Goal: Entertainment & Leisure: Consume media (video, audio)

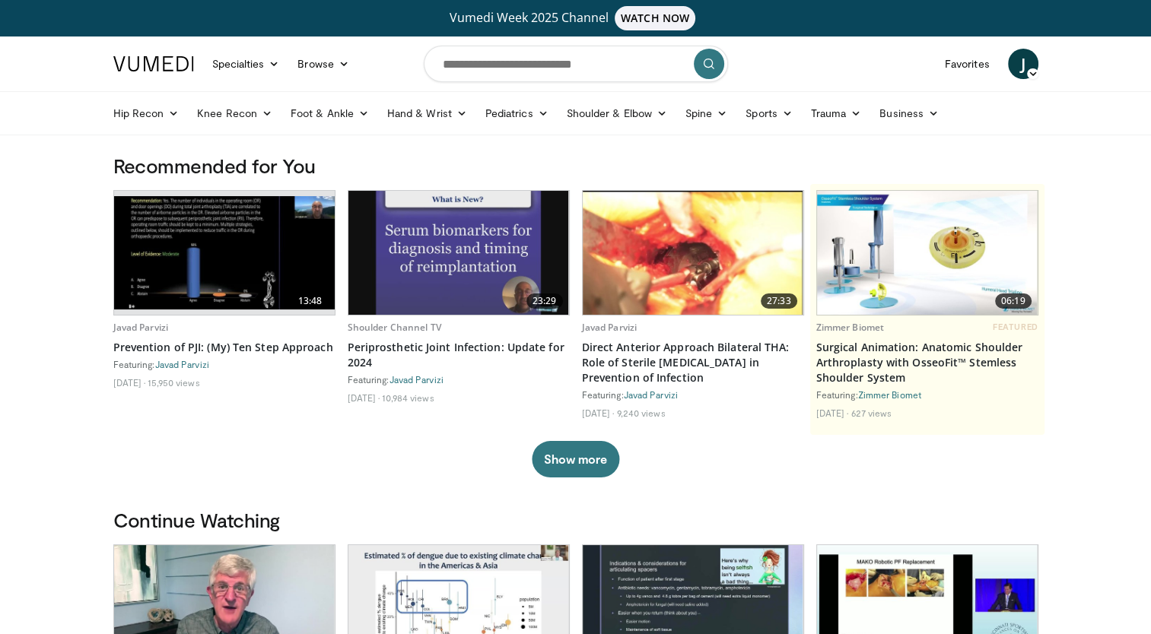
click at [425, 237] on img at bounding box center [458, 253] width 221 height 124
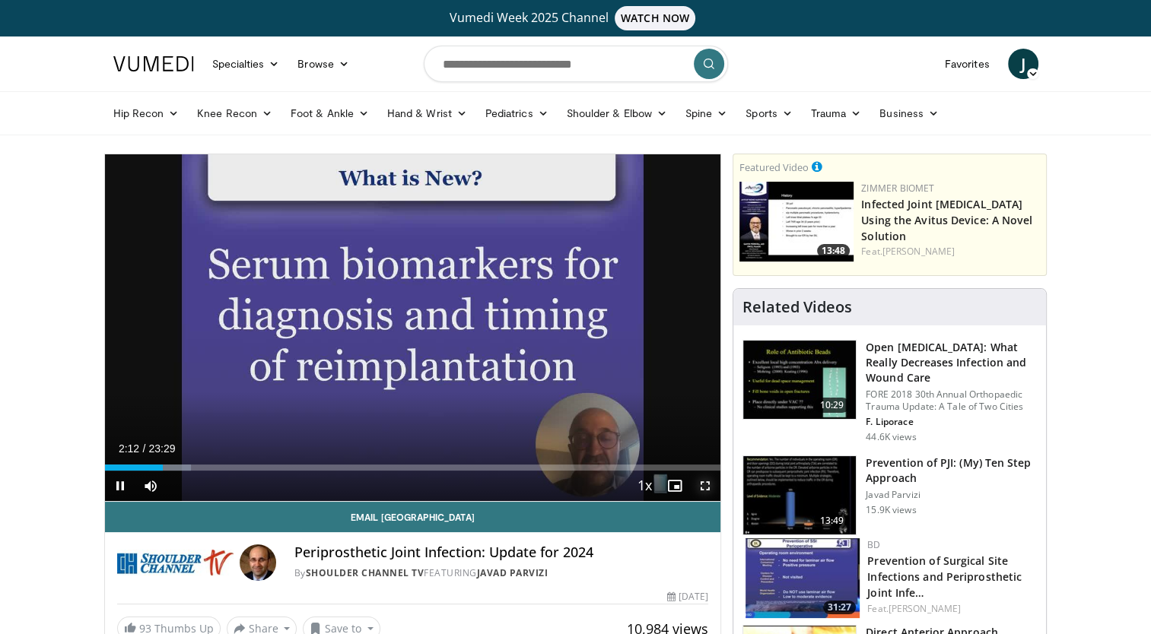
click at [715, 494] on span "Video Player" at bounding box center [705, 486] width 30 height 30
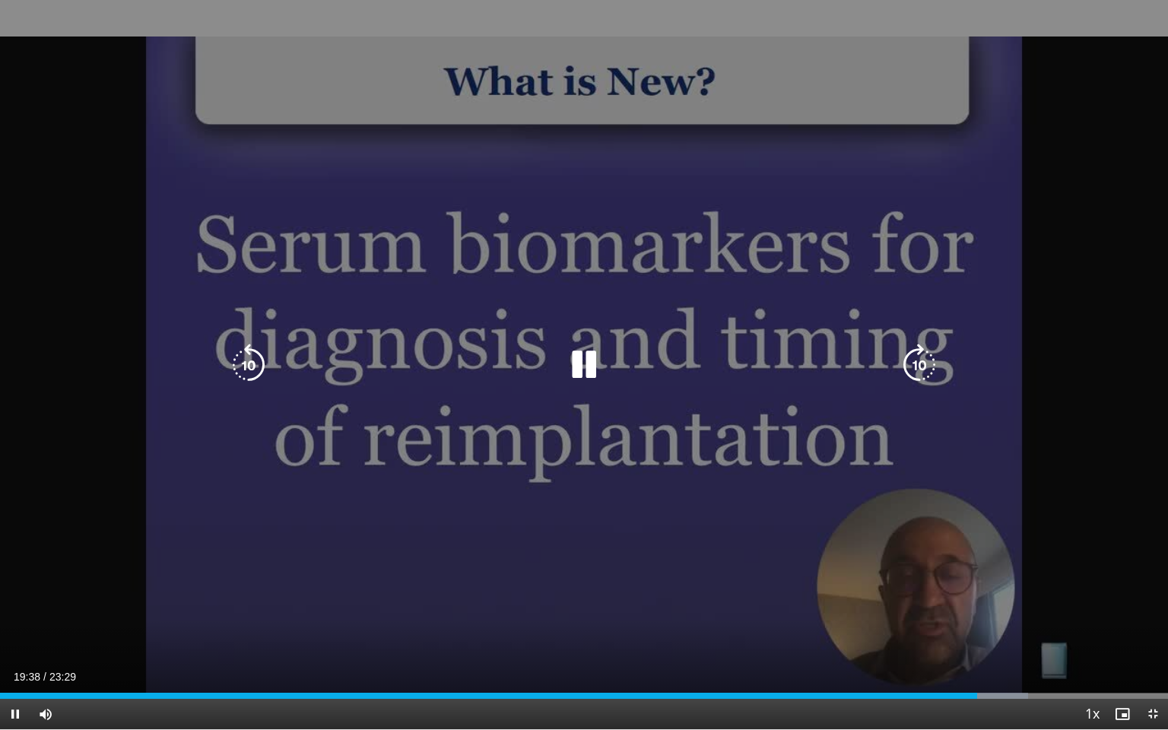
click at [1028, 593] on div "30 seconds Tap to unmute" at bounding box center [584, 364] width 1168 height 729
click at [1074, 457] on div "30 seconds Tap to unmute" at bounding box center [584, 364] width 1168 height 729
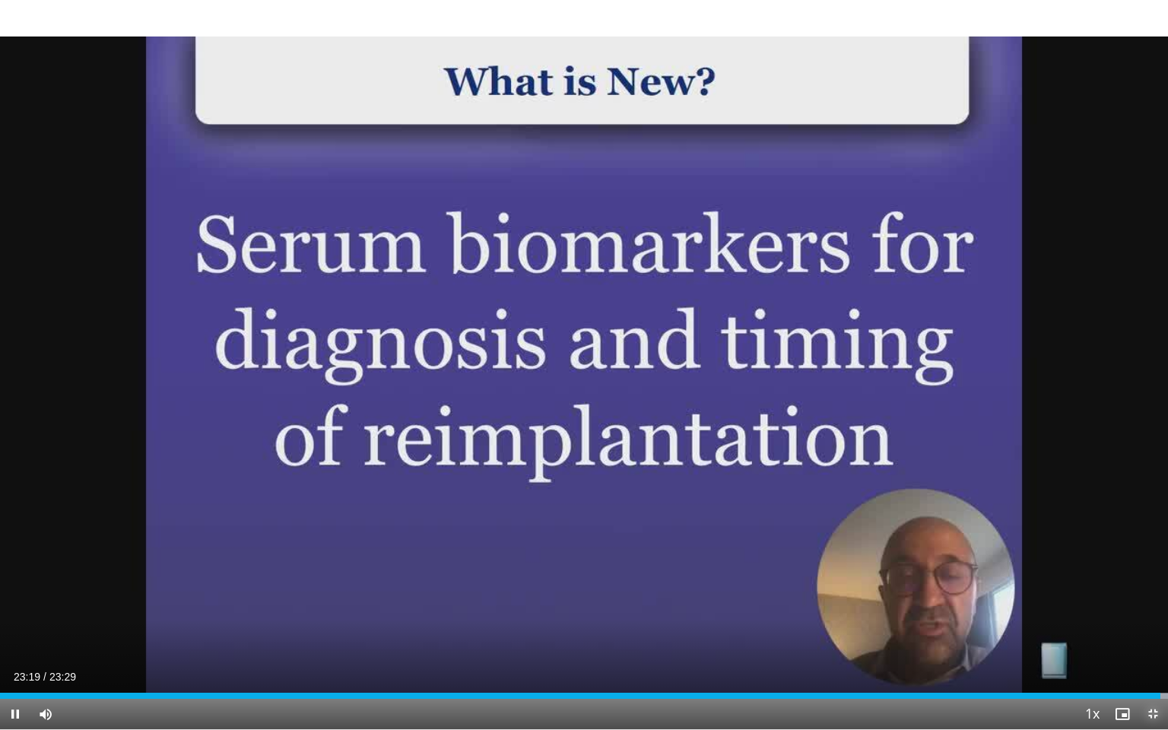
click at [1159, 634] on span "Video Player" at bounding box center [1153, 714] width 30 height 30
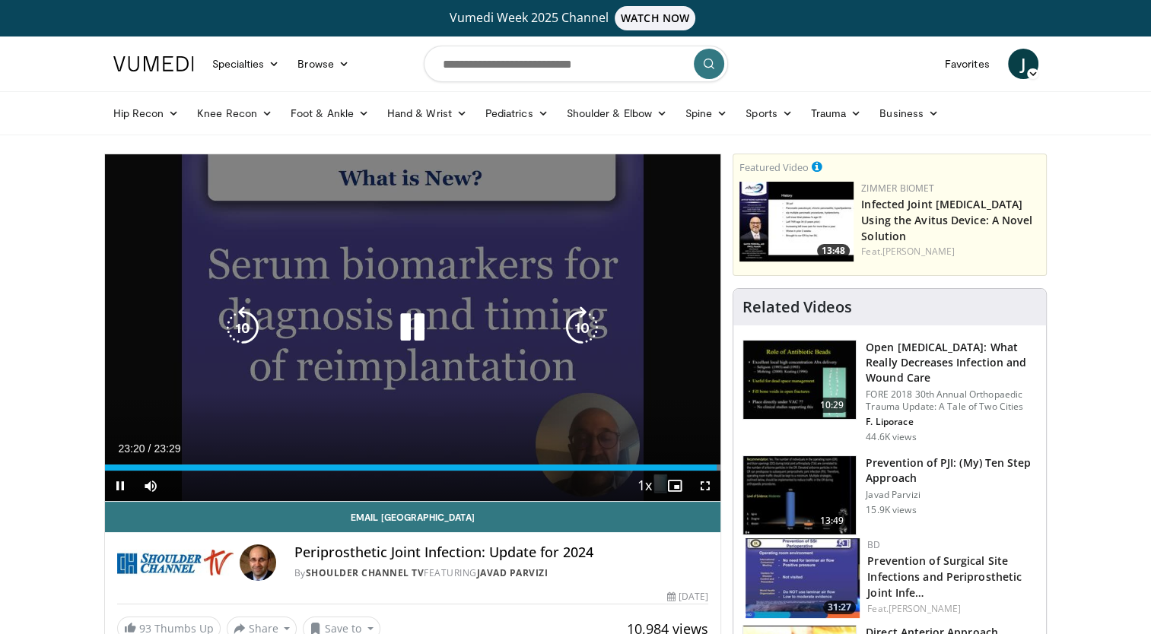
click at [469, 326] on div "Video Player" at bounding box center [412, 328] width 370 height 30
click at [424, 325] on icon "Video Player" at bounding box center [412, 328] width 43 height 43
